Goal: Task Accomplishment & Management: Manage account settings

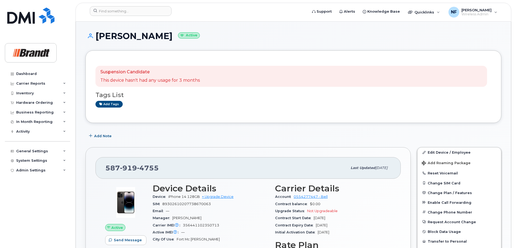
scroll to position [27, 0]
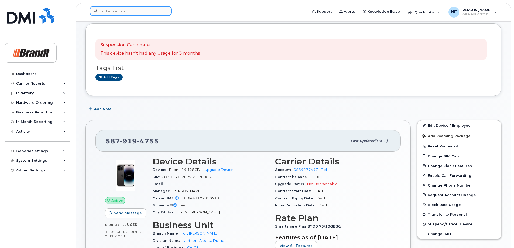
click at [130, 11] on input at bounding box center [131, 11] width 82 height 10
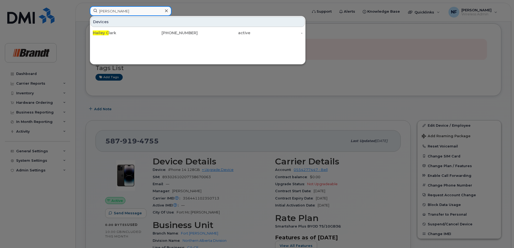
type input "[PERSON_NAME]"
click at [147, 33] on div "[PHONE_NUMBER]" at bounding box center [171, 32] width 53 height 5
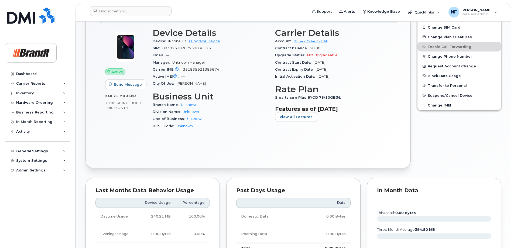
scroll to position [297, 0]
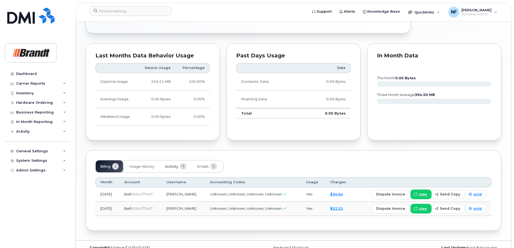
click at [181, 168] on span "7" at bounding box center [183, 166] width 6 height 6
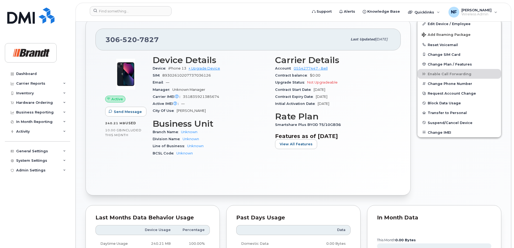
scroll to position [0, 0]
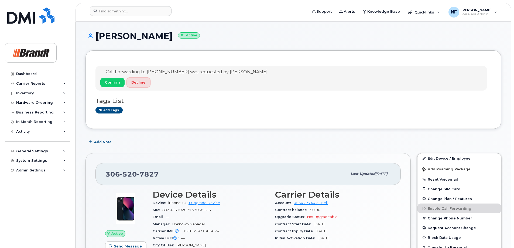
click at [138, 85] on span "Decline" at bounding box center [138, 82] width 14 height 5
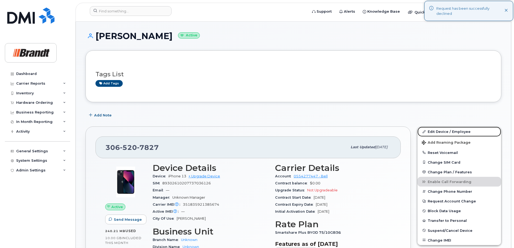
drag, startPoint x: 448, startPoint y: 133, endPoint x: 429, endPoint y: 130, distance: 19.7
click at [448, 133] on link "Edit Device / Employee" at bounding box center [460, 132] width 84 height 10
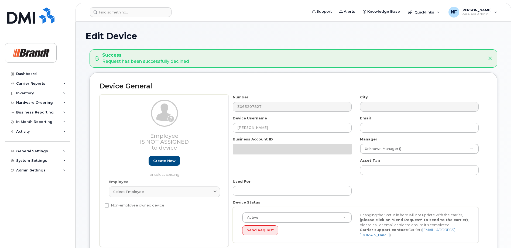
select select "33722384"
select select "34499151"
select select "35132258"
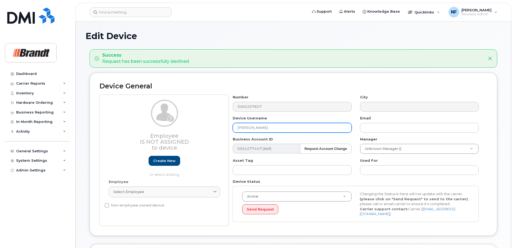
click at [262, 128] on input "[PERSON_NAME]" at bounding box center [292, 128] width 119 height 10
drag, startPoint x: 262, startPoint y: 128, endPoint x: 212, endPoint y: 129, distance: 50.2
click at [212, 129] on div "Employee Is not assigned to device Create new or select existing Employee Selec…" at bounding box center [294, 160] width 388 height 131
type input "[PERSON_NAME]"
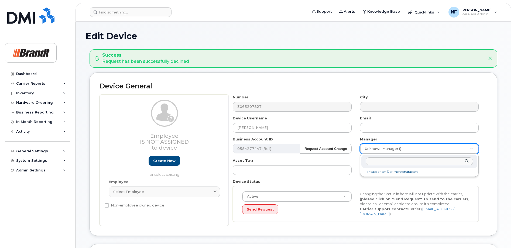
click at [407, 161] on input "text" at bounding box center [419, 162] width 107 height 8
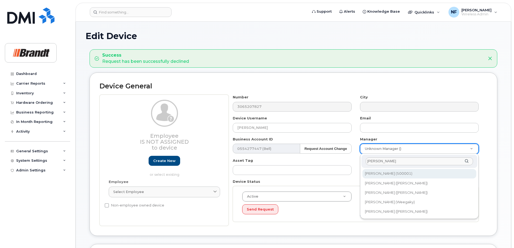
type input "kyle f"
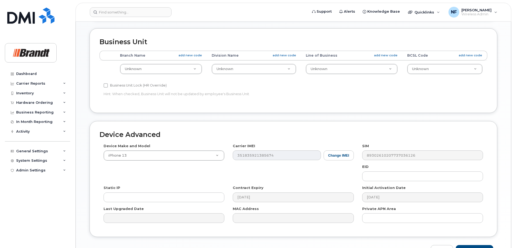
scroll to position [248, 0]
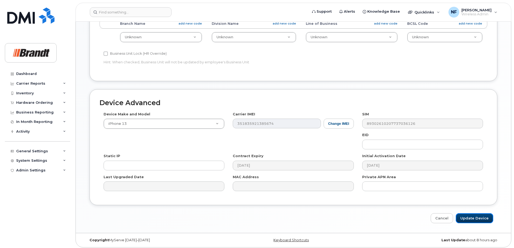
click at [466, 216] on input "Update Device" at bounding box center [475, 218] width 38 height 10
type input "Saving..."
